Goal: Task Accomplishment & Management: Manage account settings

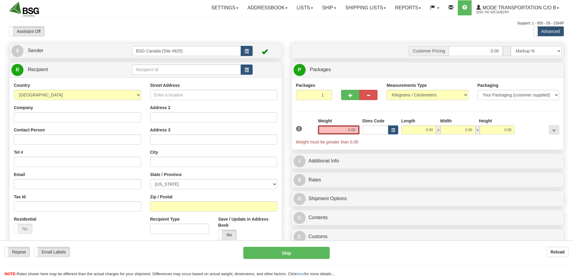
click at [153, 70] on input "text" at bounding box center [186, 69] width 109 height 10
type input "MUNTONS"
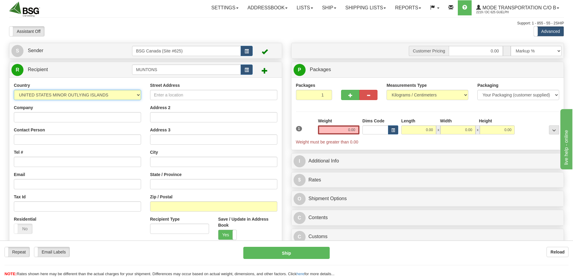
click at [39, 97] on select "AFGHANISTAN ALAND ISLANDS ALBANIA ALGERIA AMERICAN SAMOA ANDORRA ANGOLA ANGUILL…" at bounding box center [77, 95] width 127 height 10
select select "GB"
click at [14, 90] on select "AFGHANISTAN ALAND ISLANDS ALBANIA ALGERIA AMERICAN SAMOA ANDORRA ANGOLA ANGUILL…" at bounding box center [77, 95] width 127 height 10
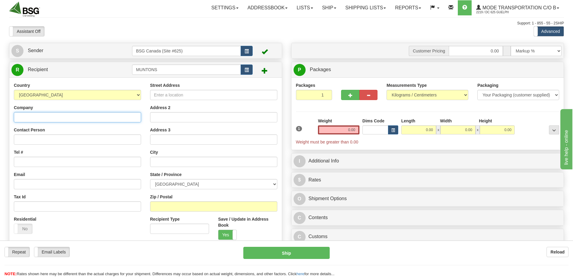
click at [77, 120] on input "Company" at bounding box center [77, 117] width 127 height 10
type input "Cedars Malting"
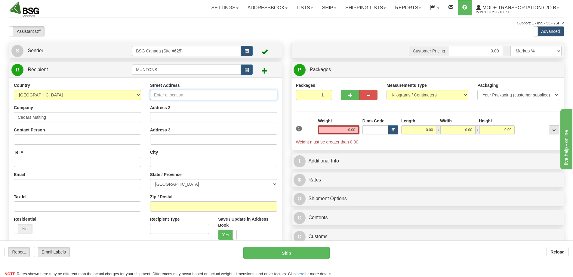
click at [174, 94] on input "Street Address" at bounding box center [213, 95] width 127 height 10
type input "Stowmarket"
click at [176, 163] on input "text" at bounding box center [213, 161] width 127 height 10
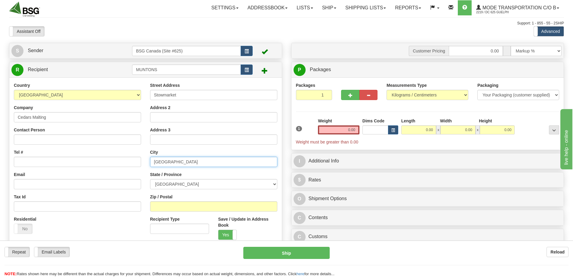
type input "[GEOGRAPHIC_DATA]"
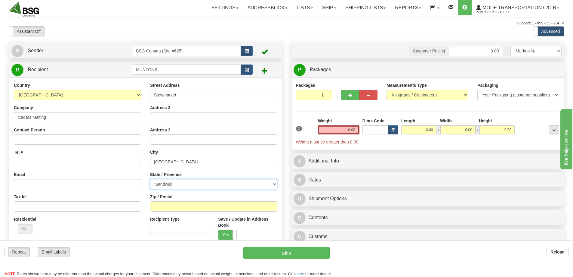
select select "SFK"
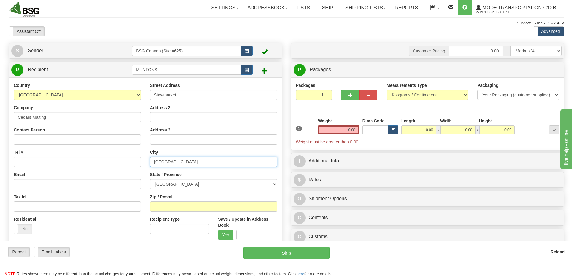
click at [164, 164] on input "[GEOGRAPHIC_DATA]" at bounding box center [213, 161] width 127 height 10
type input "Stowmarket"
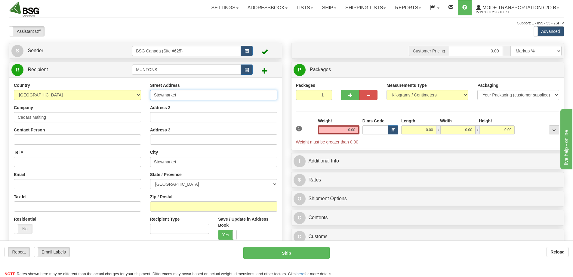
click at [173, 93] on input "Stowmarket" at bounding box center [213, 95] width 127 height 10
click at [163, 93] on input "Ceaders Maltings" at bounding box center [213, 95] width 127 height 10
type input "Ceders Maltings"
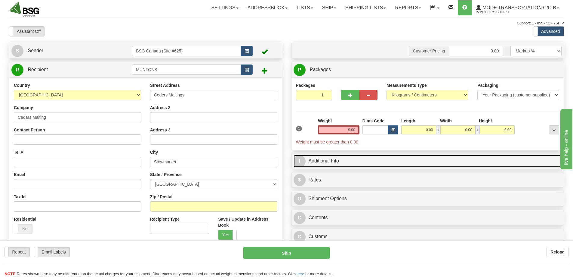
click at [343, 160] on link "I Additional Info" at bounding box center [428, 161] width 268 height 12
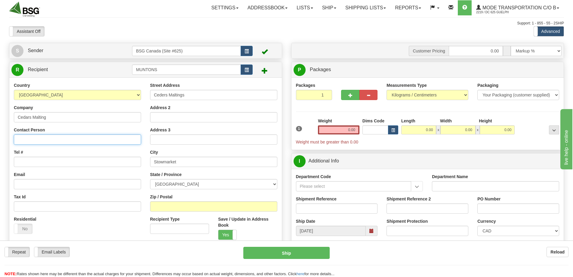
click at [53, 140] on input "Contact Person" at bounding box center [77, 139] width 127 height 10
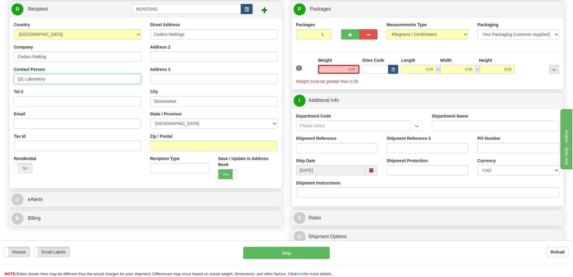
scroll to position [60, 0]
type input "QC Laboratory"
click at [337, 69] on input "0.00" at bounding box center [339, 69] width 42 height 9
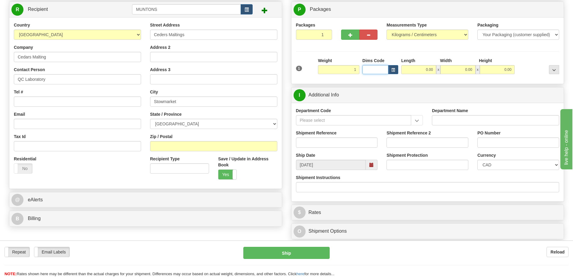
type input "1.00"
type input "12.00"
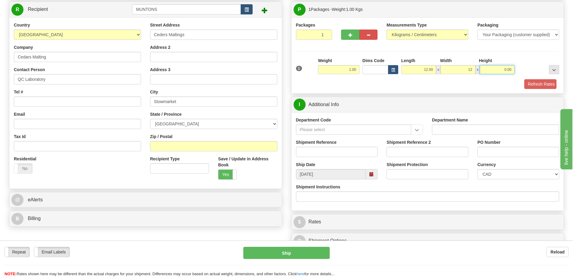
type input "12.00"
click at [549, 84] on button "Refresh Rates" at bounding box center [539, 84] width 35 height 10
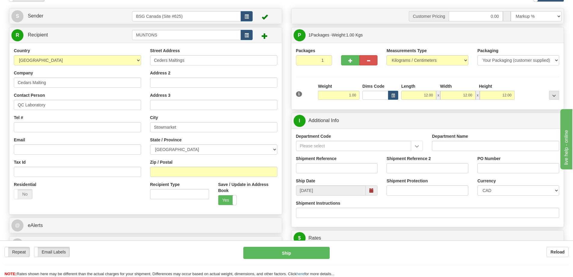
scroll to position [0, 0]
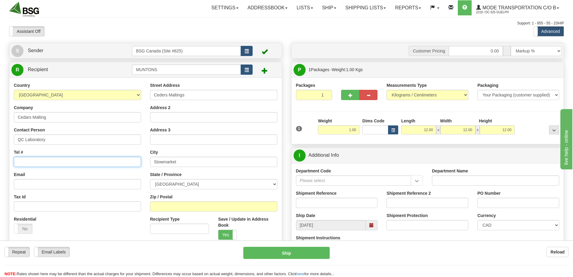
click at [71, 163] on input "Tel #" at bounding box center [77, 161] width 127 height 10
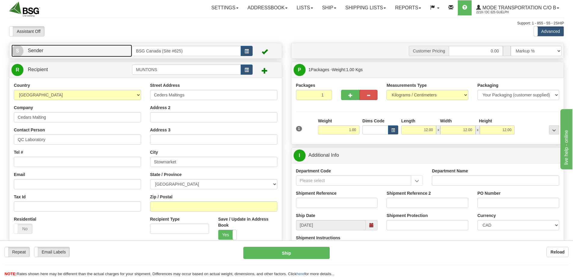
click at [86, 48] on link "S Sender" at bounding box center [71, 51] width 121 height 12
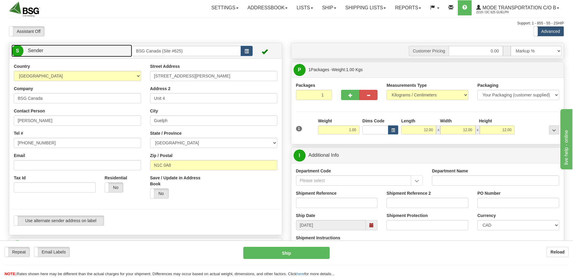
click at [86, 48] on link "S Sender" at bounding box center [71, 51] width 121 height 12
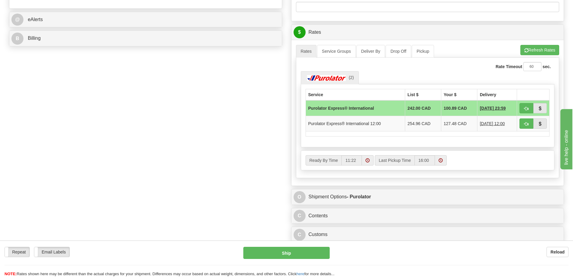
scroll to position [241, 0]
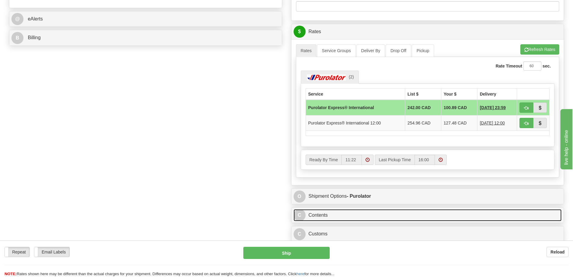
click at [389, 217] on link "C Contents" at bounding box center [428, 215] width 268 height 12
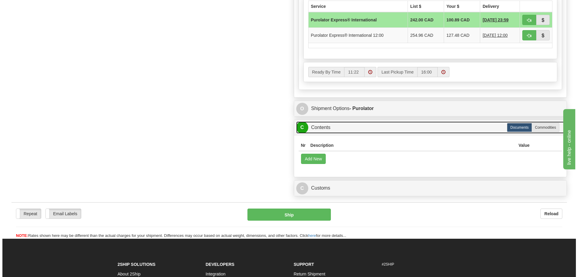
scroll to position [331, 0]
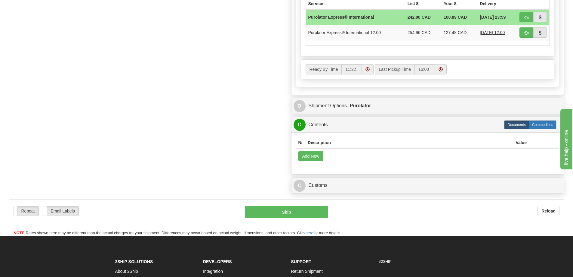
click at [546, 121] on label "Commodities" at bounding box center [543, 124] width 28 height 9
radio input "true"
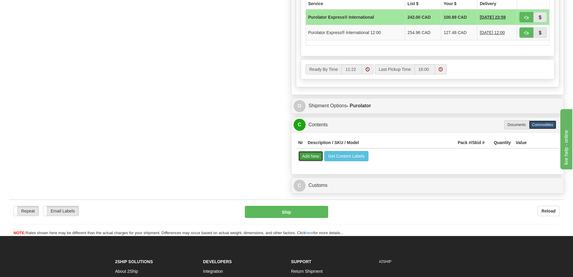
click at [308, 157] on button "Add New" at bounding box center [310, 156] width 25 height 10
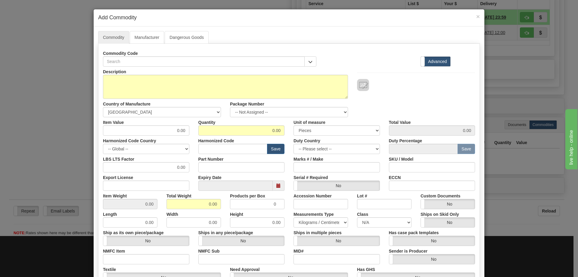
click at [161, 67] on div "Description" at bounding box center [225, 82] width 254 height 32
click at [165, 63] on input "text" at bounding box center [204, 61] width 202 height 10
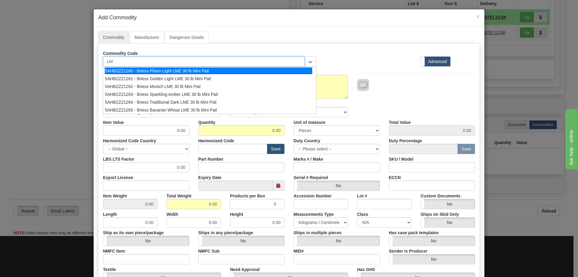
type input "L"
type input "Mun"
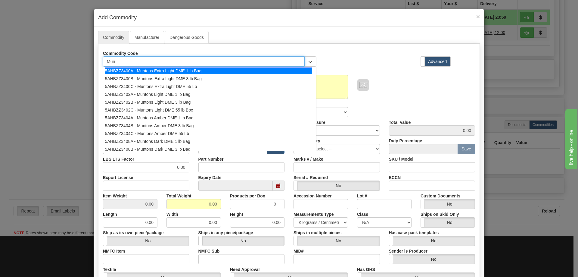
click at [180, 70] on div "5AHBZZ3400A - Muntons Extra Light DME 1 lb Bag" at bounding box center [208, 70] width 207 height 7
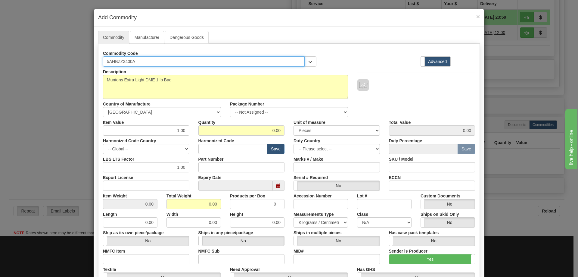
click at [116, 60] on input "5AHBZZ3400A" at bounding box center [204, 61] width 202 height 10
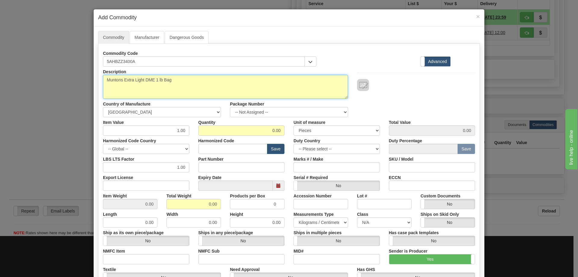
click at [145, 79] on textarea "Muntons Extra Light DME 1 lb Bag" at bounding box center [225, 87] width 245 height 24
click at [165, 79] on textarea "Muntons Extra Light DME 1 lb Bag" at bounding box center [225, 87] width 245 height 24
drag, startPoint x: 154, startPoint y: 80, endPoint x: 169, endPoint y: 82, distance: 14.9
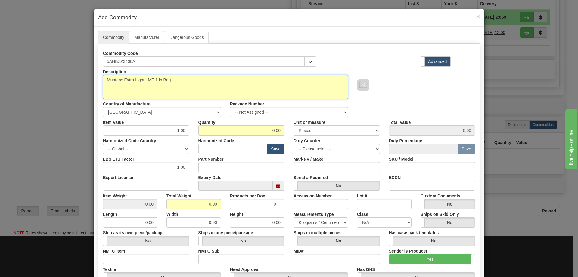
click at [169, 82] on textarea "Muntons Extra Light DME 1 lb Bag" at bounding box center [225, 87] width 245 height 24
type textarea "Muntons Extra Light LME 200g Bottle"
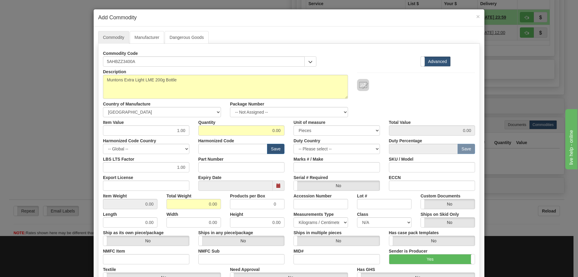
click at [243, 137] on div "Harmonized Code Save" at bounding box center [241, 144] width 95 height 18
click at [246, 130] on input "0.00" at bounding box center [241, 130] width 86 height 10
type input "1"
type input "1.00"
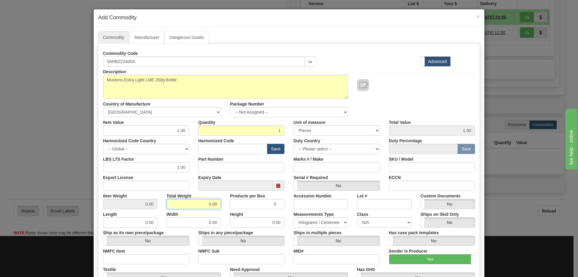
click at [208, 204] on input "0.00" at bounding box center [193, 204] width 54 height 10
type input "1"
type input "1.0000"
click at [174, 113] on select "-- Unknown -- AFGHANISTAN ALAND ISLANDS ALBANIA ALGERIA AMERICAN SAMOA ANDORRA …" at bounding box center [162, 112] width 118 height 10
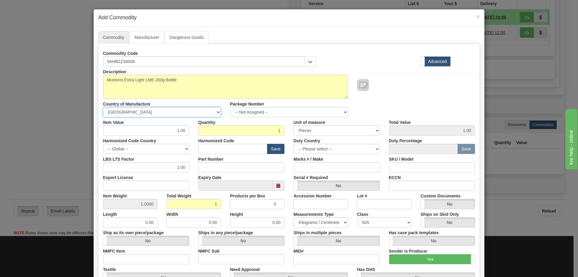
select select "GB"
click at [103, 107] on select "-- Unknown -- AFGHANISTAN ALAND ISLANDS ALBANIA ALGERIA AMERICAN SAMOA ANDORRA …" at bounding box center [162, 112] width 118 height 10
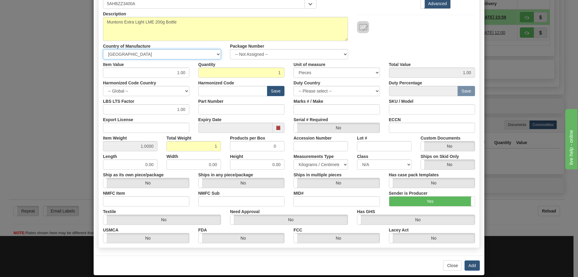
scroll to position [65, 0]
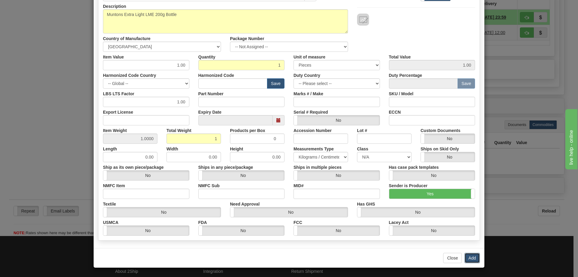
click at [475, 254] on button "Add" at bounding box center [471, 257] width 15 height 10
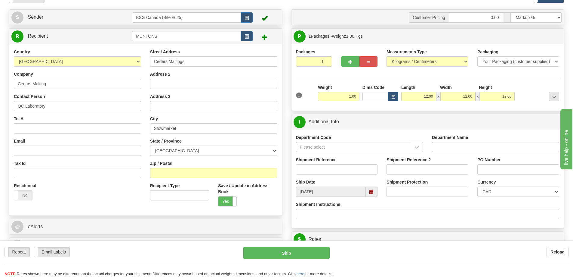
scroll to position [30, 0]
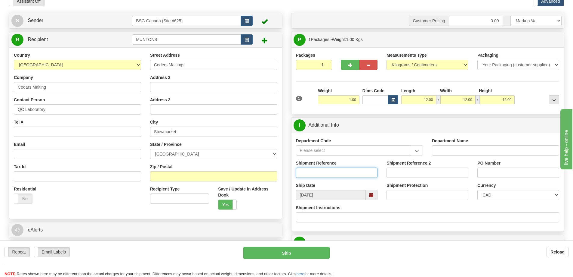
drag, startPoint x: 326, startPoint y: 171, endPoint x: 323, endPoint y: 173, distance: 3.8
click at [326, 171] on input "Shipment Reference" at bounding box center [337, 172] width 82 height 10
type input "AZZZ1674 Extension Testing"
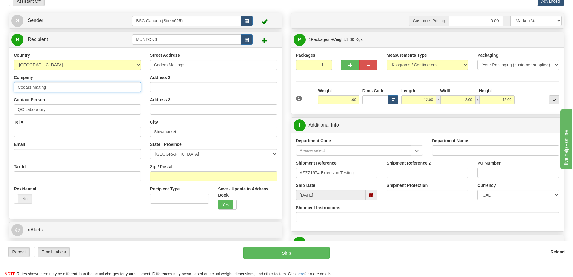
click at [48, 89] on input "Cedars Malting" at bounding box center [77, 87] width 127 height 10
type input "Muntons Plc"
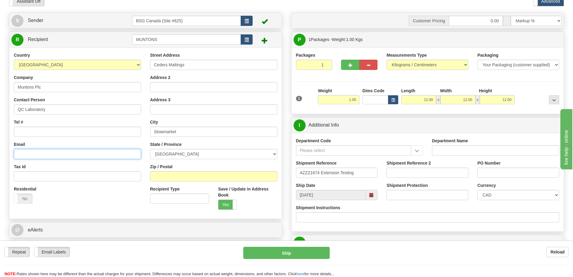
click at [84, 151] on input "Email" at bounding box center [77, 154] width 127 height 10
paste input "[EMAIL_ADDRESS][DOMAIN_NAME]"
type input "[EMAIL_ADDRESS][DOMAIN_NAME]"
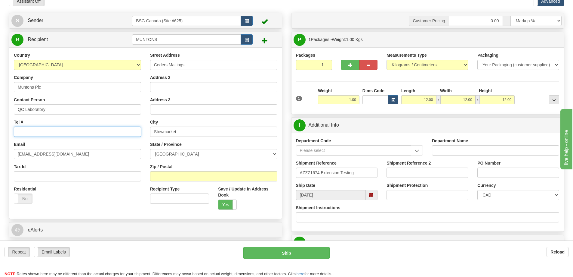
click at [95, 130] on input "Tel #" at bounding box center [77, 131] width 127 height 10
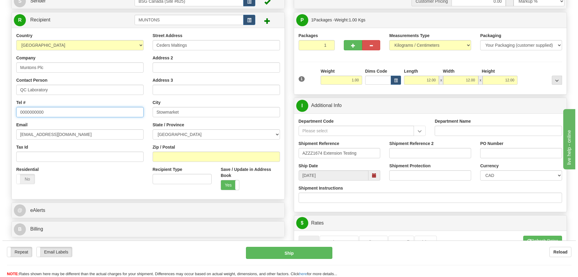
scroll to position [60, 0]
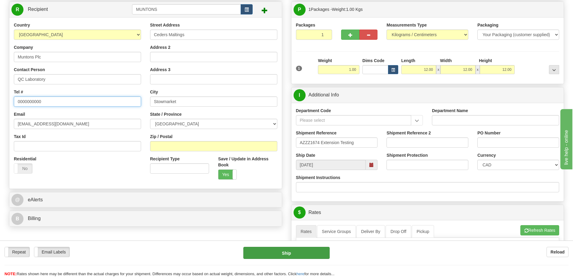
type input "0000000000"
click at [281, 249] on button "Ship" at bounding box center [286, 252] width 86 height 12
type input "400"
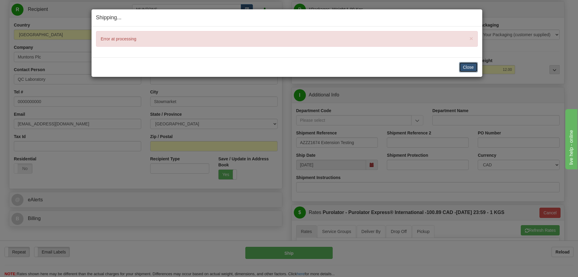
click at [465, 68] on button "Close" at bounding box center [468, 67] width 19 height 10
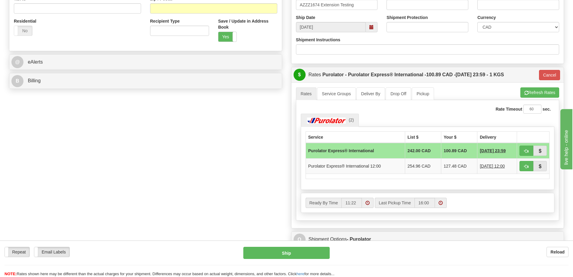
scroll to position [211, 0]
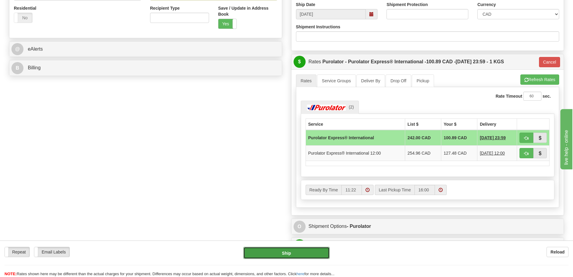
click at [296, 255] on button "Ship" at bounding box center [286, 252] width 86 height 12
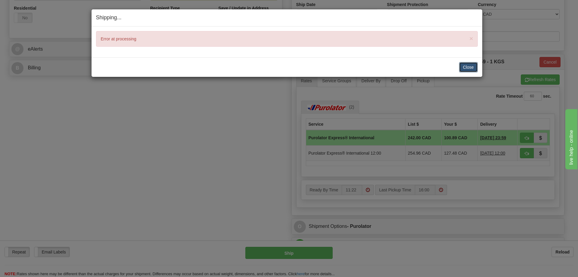
click at [471, 63] on button "Close" at bounding box center [468, 67] width 19 height 10
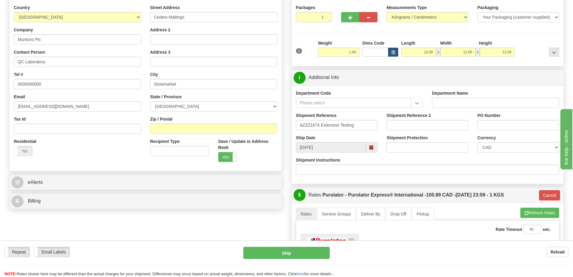
scroll to position [60, 0]
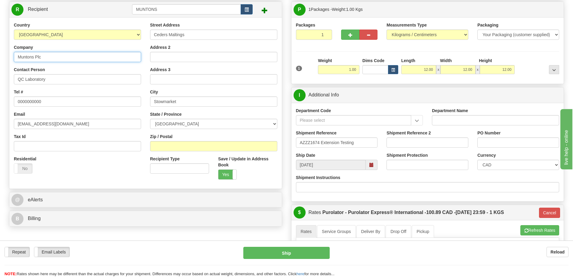
click at [54, 54] on input "Muntons Plc" at bounding box center [77, 57] width 127 height 10
type input "Ceaders Maltings"
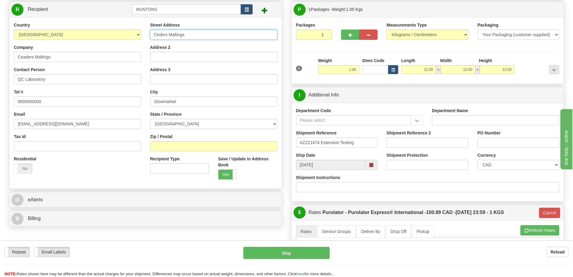
click at [193, 34] on input "Ceders Maltings" at bounding box center [213, 34] width 127 height 10
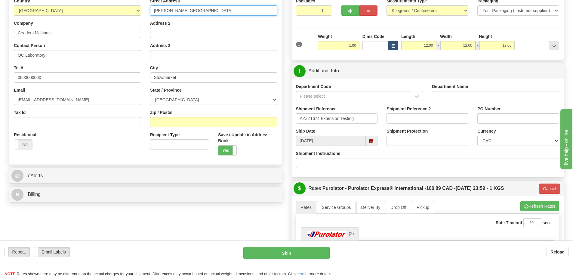
scroll to position [150, 0]
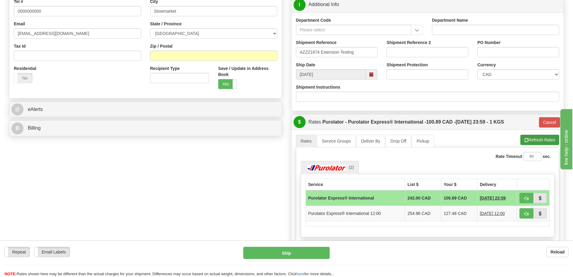
type input "[PERSON_NAME][GEOGRAPHIC_DATA]"
click at [534, 139] on button "Refresh Rates" at bounding box center [540, 139] width 39 height 10
type input "400"
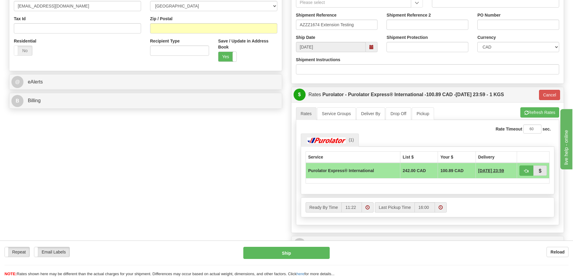
scroll to position [181, 0]
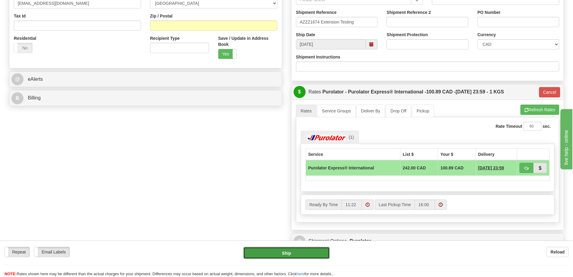
click at [278, 252] on button "Ship" at bounding box center [286, 252] width 86 height 12
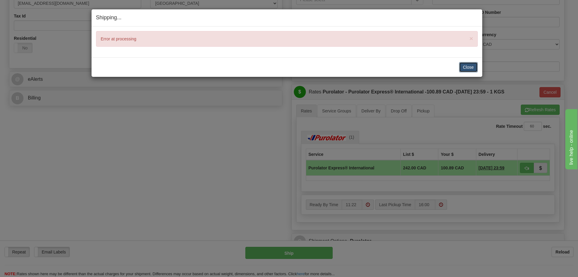
click at [475, 67] on button "Close" at bounding box center [468, 67] width 19 height 10
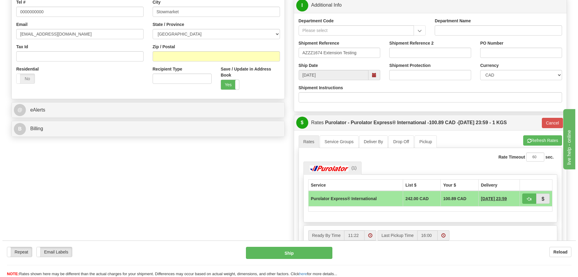
scroll to position [120, 0]
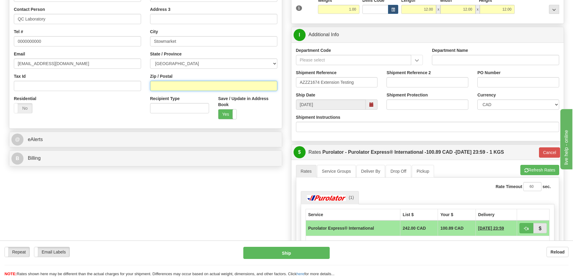
click at [177, 89] on input "Zip / Postal" at bounding box center [213, 86] width 127 height 10
type input "IP14 2AG"
type input "400"
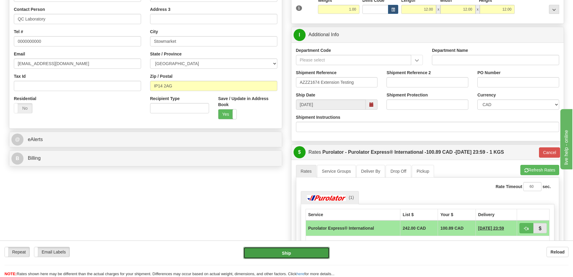
click at [276, 257] on button "Ship" at bounding box center [286, 252] width 86 height 12
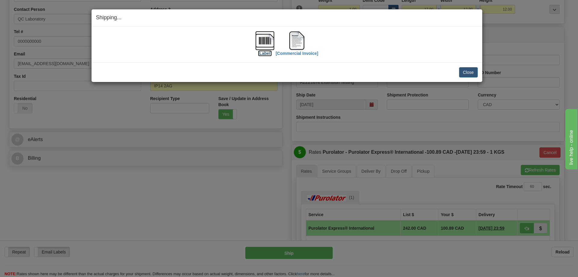
click at [266, 41] on img at bounding box center [264, 40] width 19 height 19
click at [298, 40] on img at bounding box center [296, 40] width 19 height 19
click at [471, 70] on button "Close" at bounding box center [468, 72] width 19 height 10
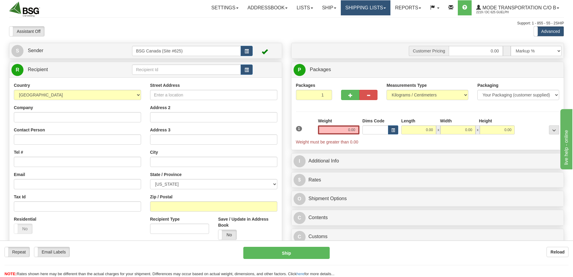
drag, startPoint x: 366, startPoint y: 4, endPoint x: 364, endPoint y: 9, distance: 5.5
click at [366, 4] on link "Shipping lists" at bounding box center [366, 7] width 50 height 15
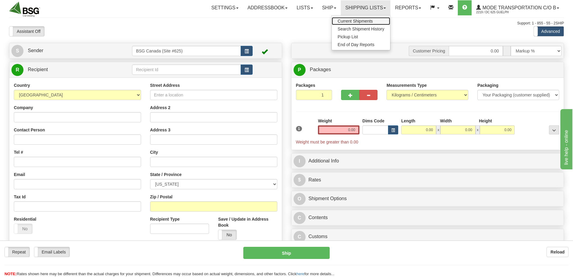
click at [346, 22] on span "Current Shipments" at bounding box center [355, 21] width 35 height 5
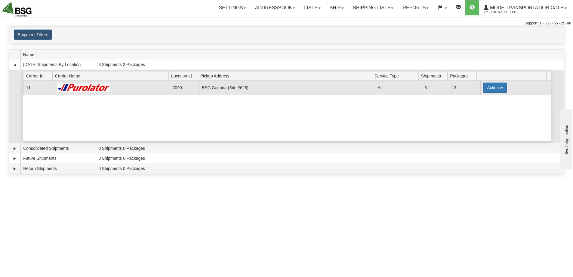
click at [492, 83] on button "Actions" at bounding box center [495, 87] width 24 height 10
click at [477, 99] on span "Details" at bounding box center [473, 99] width 16 height 4
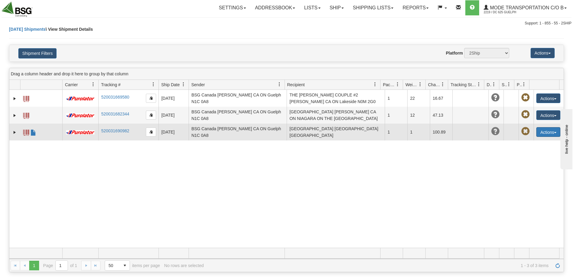
click at [536, 134] on button "Actions" at bounding box center [548, 132] width 24 height 10
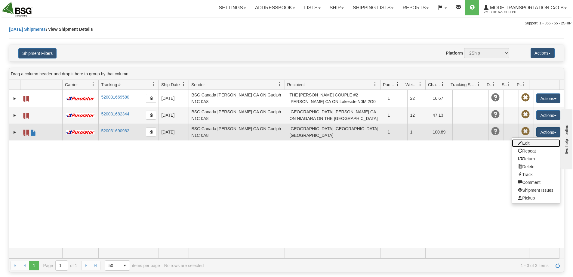
click at [530, 143] on link "Edit" at bounding box center [536, 143] width 48 height 8
